Goal: Obtain resource: Download file/media

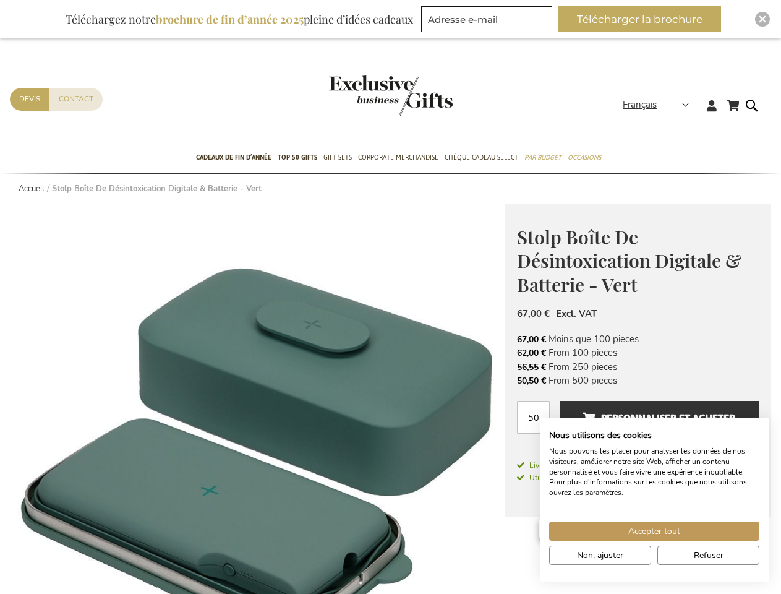
click at [660, 105] on strong "Français" at bounding box center [655, 105] width 65 height 14
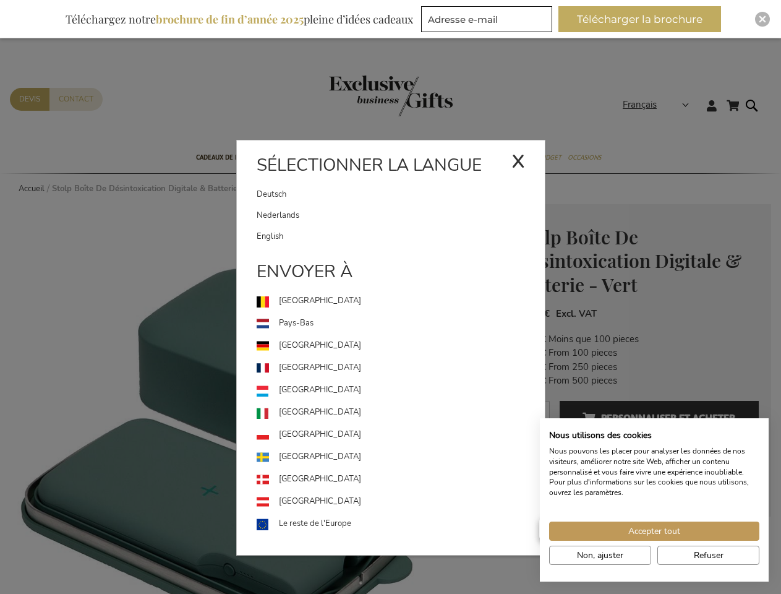
click at [257, 399] on link "[GEOGRAPHIC_DATA]" at bounding box center [401, 390] width 288 height 22
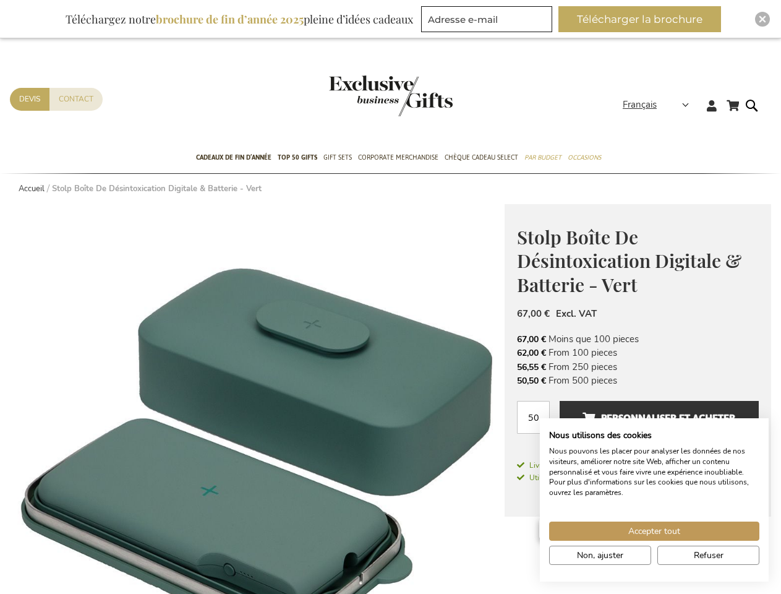
click at [645, 19] on button "Télécharger la brochure" at bounding box center [639, 19] width 163 height 26
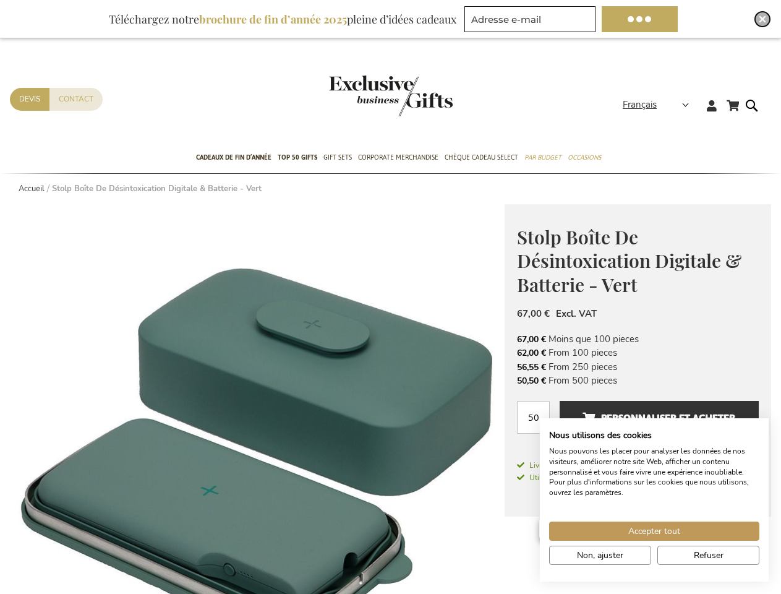
click at [762, 19] on img "Close" at bounding box center [762, 18] width 7 height 7
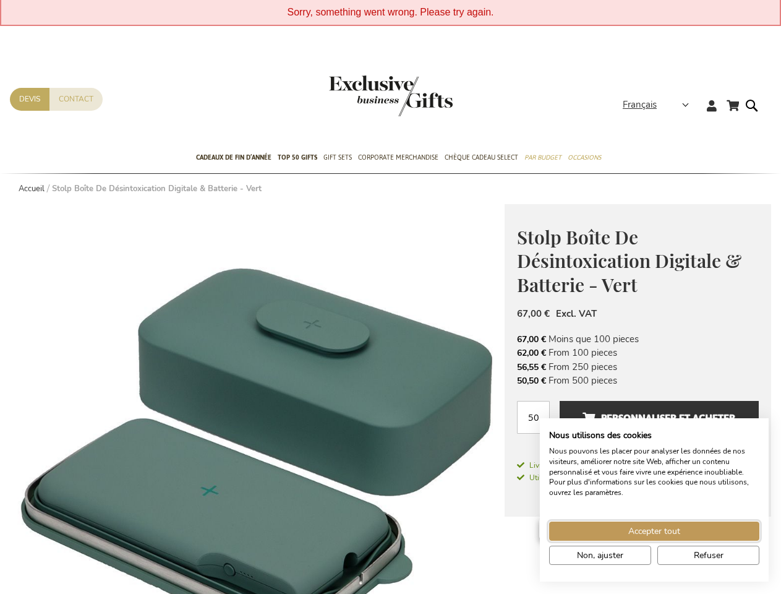
click at [654, 531] on span "Accepter tout" at bounding box center [654, 530] width 52 height 13
